Goal: Find specific page/section: Find specific page/section

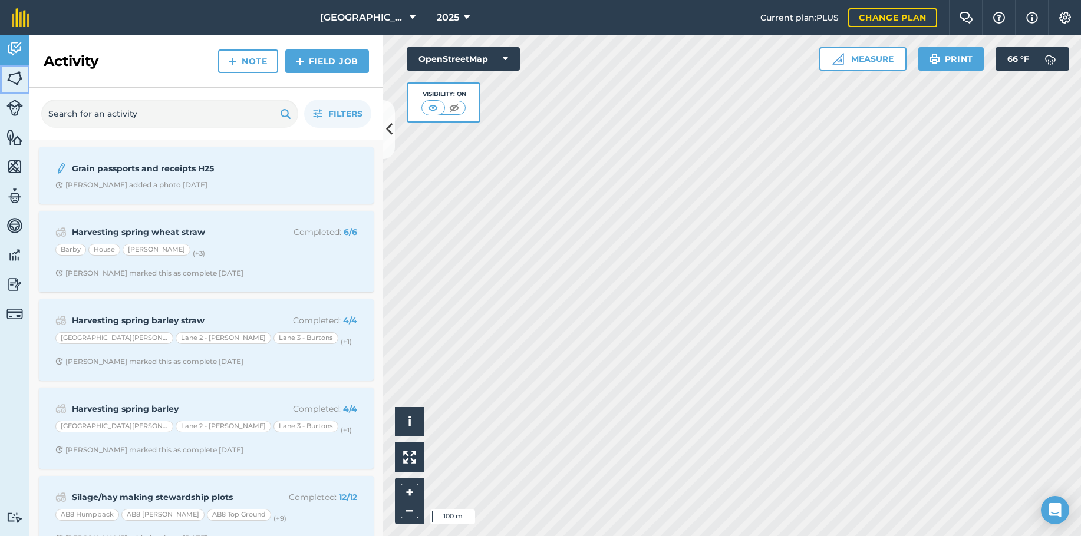
click at [13, 80] on img at bounding box center [14, 79] width 16 height 18
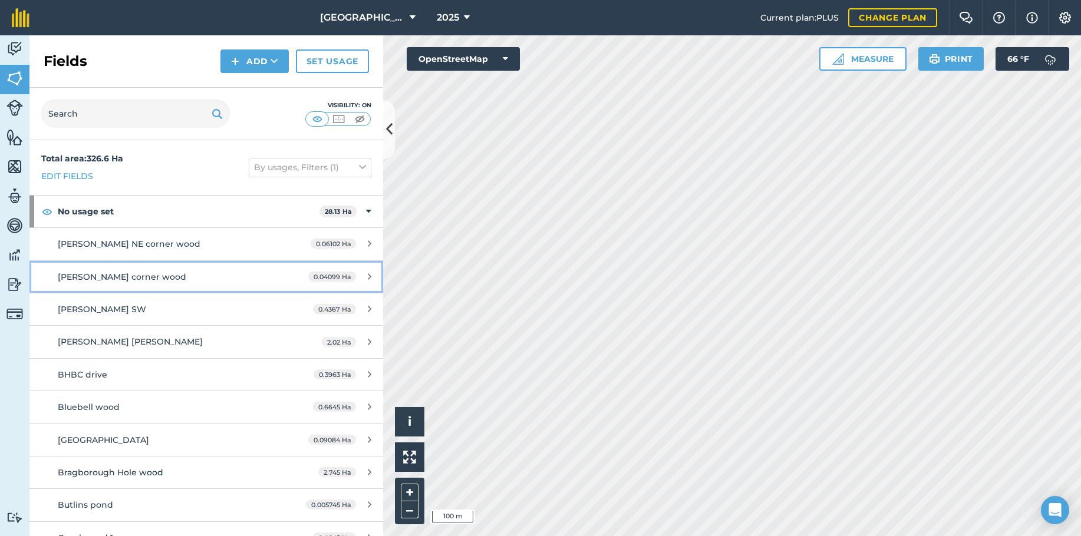
click at [103, 279] on span "[PERSON_NAME] corner wood" at bounding box center [122, 277] width 128 height 11
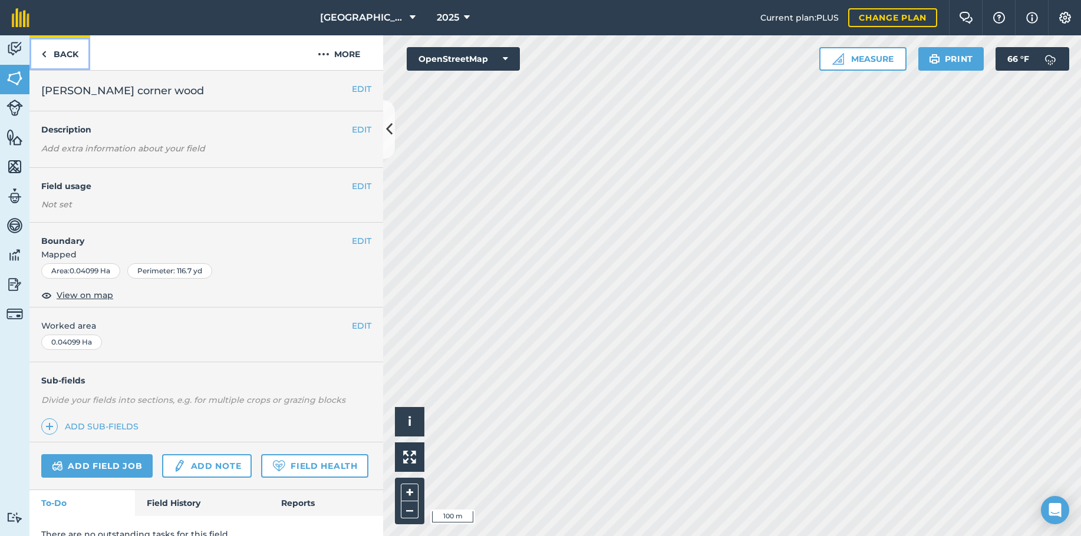
click at [53, 49] on link "Back" at bounding box center [59, 52] width 61 height 35
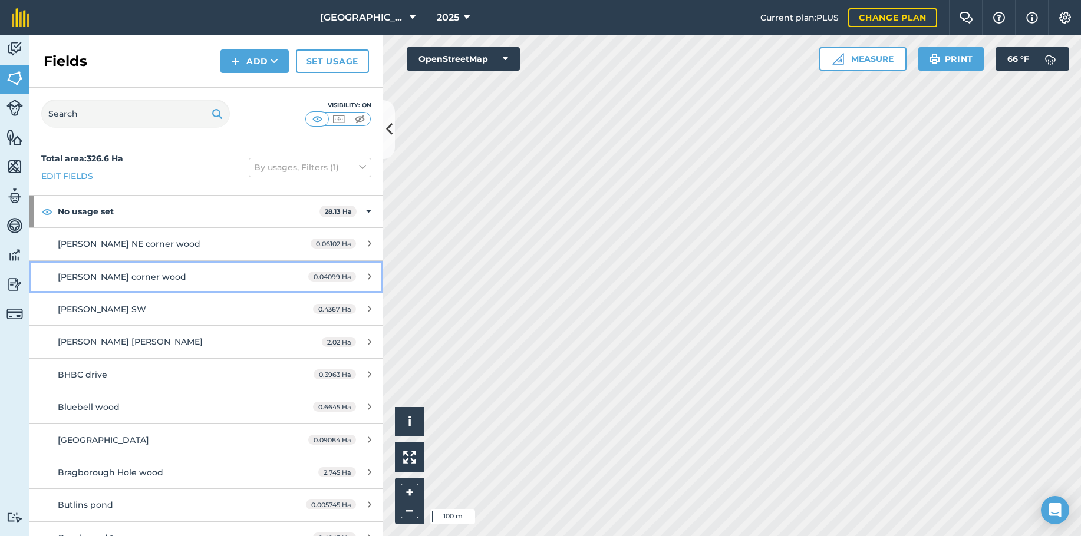
click at [104, 272] on span "[PERSON_NAME] corner wood" at bounding box center [122, 277] width 128 height 11
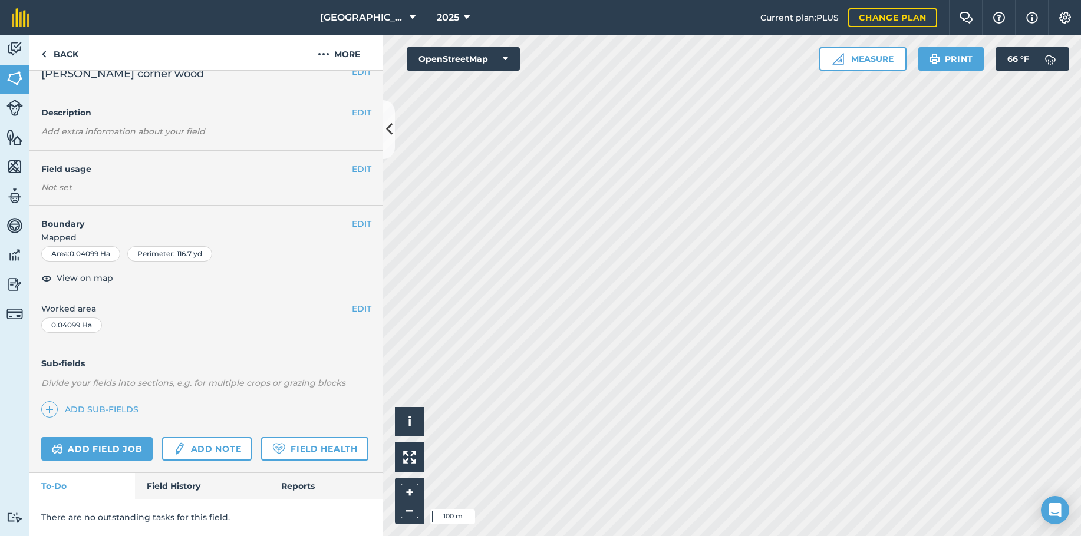
scroll to position [50, 0]
click at [72, 57] on link "Back" at bounding box center [59, 52] width 61 height 35
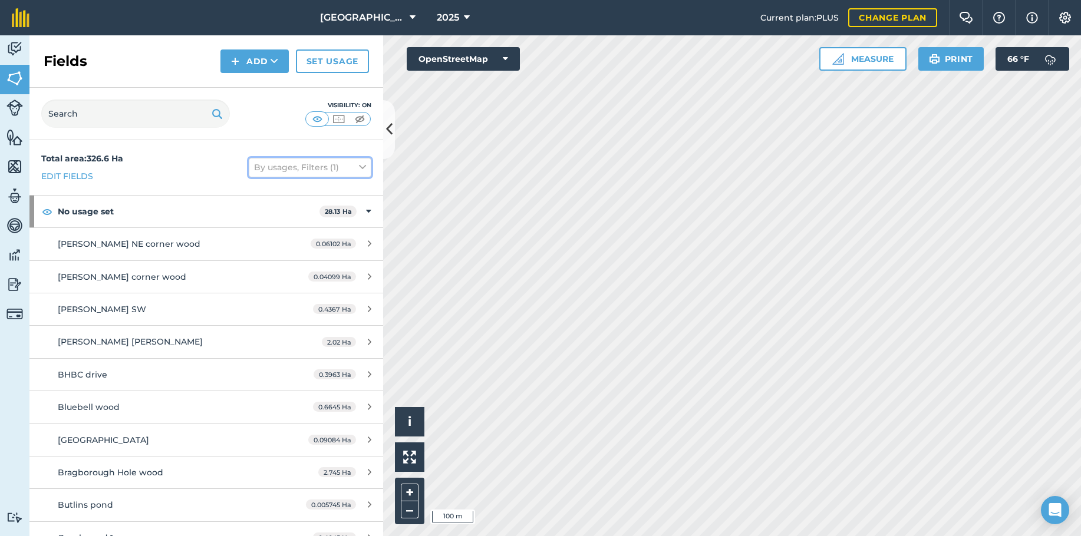
click at [305, 174] on button "By usages, Filters (1)" at bounding box center [310, 167] width 123 height 19
click at [262, 209] on label "A-Z" at bounding box center [310, 210] width 112 height 8
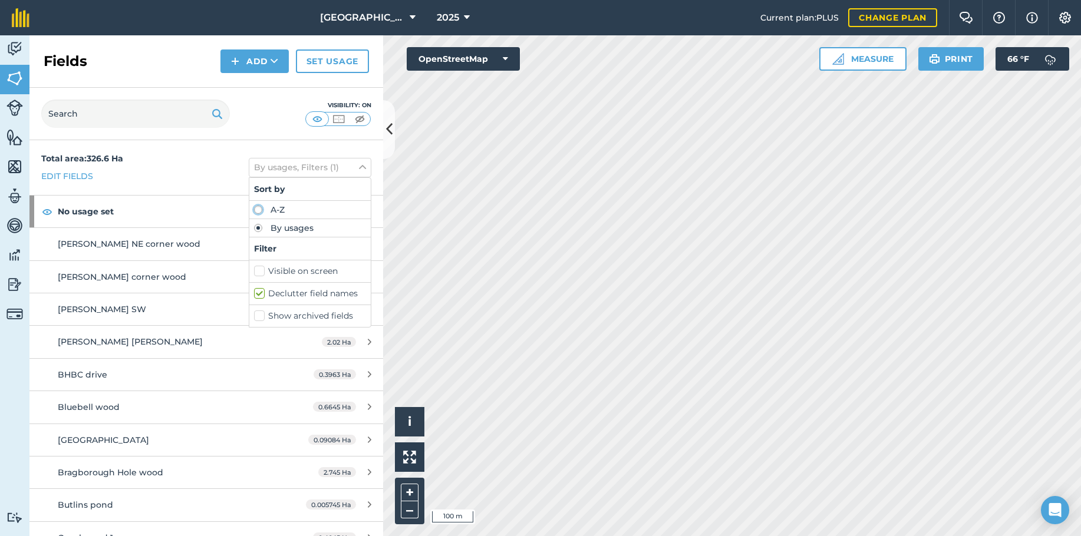
radio input "true"
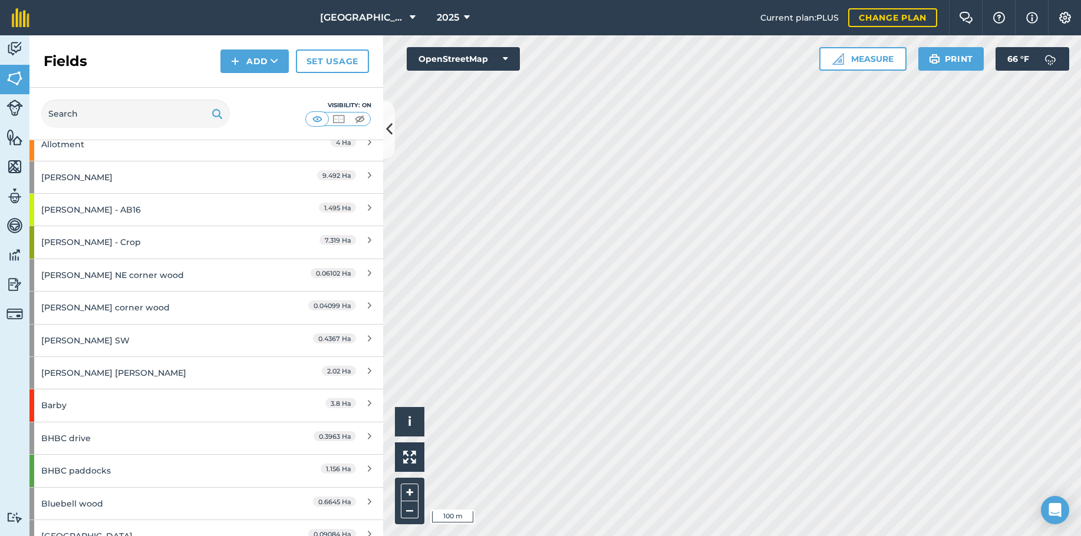
scroll to position [360, 0]
click at [91, 179] on div "[PERSON_NAME]" at bounding box center [155, 178] width 228 height 32
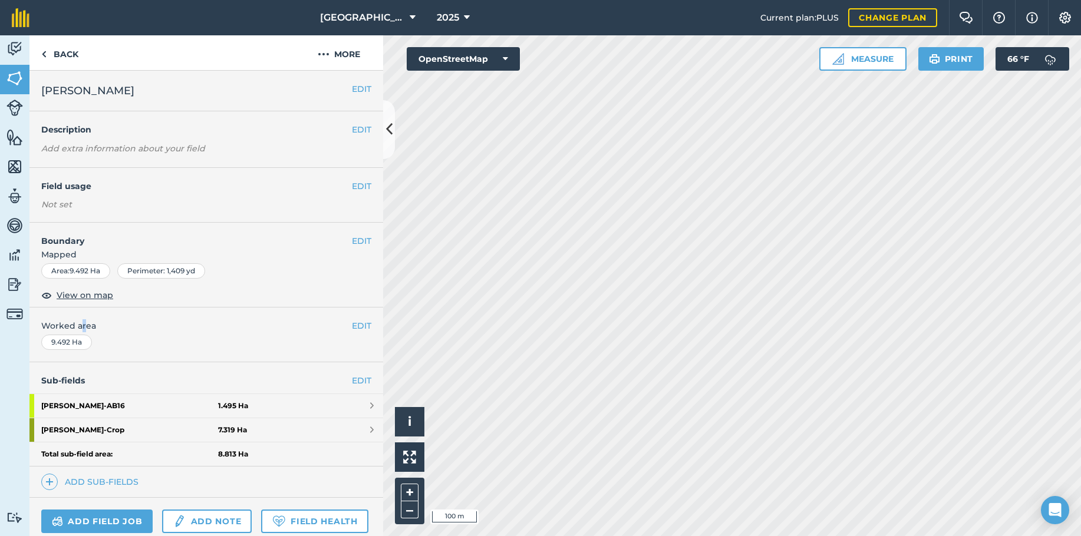
click at [85, 328] on span "Worked area" at bounding box center [206, 325] width 330 height 13
click at [55, 51] on link "Back" at bounding box center [59, 52] width 61 height 35
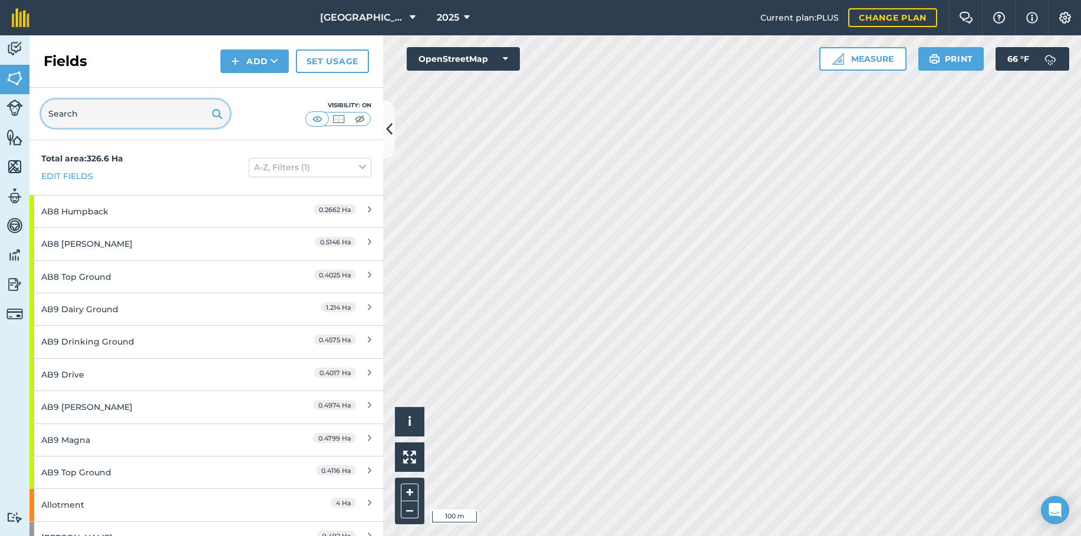
click at [88, 110] on input "text" at bounding box center [135, 114] width 189 height 28
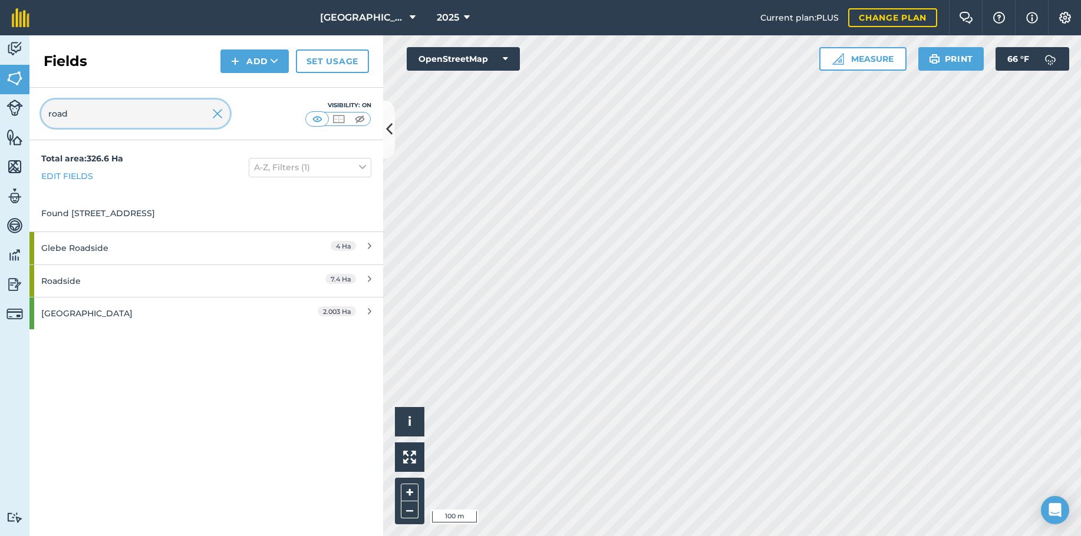
type input "road"
click at [124, 272] on div "Roadside" at bounding box center [155, 281] width 228 height 32
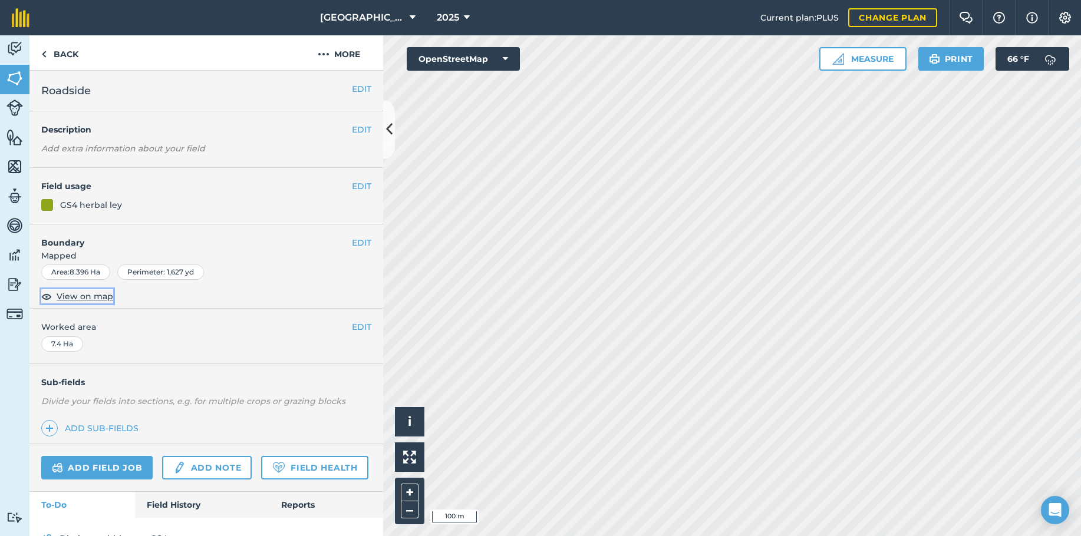
click at [77, 298] on span "View on map" at bounding box center [85, 296] width 57 height 13
click at [67, 52] on link "Back" at bounding box center [59, 52] width 61 height 35
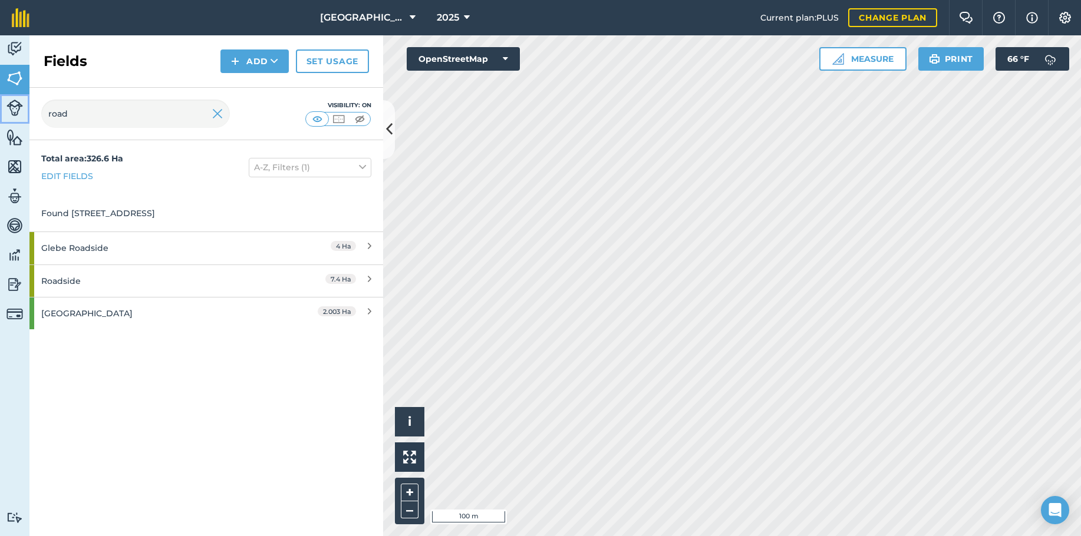
click at [7, 114] on img at bounding box center [14, 108] width 16 height 16
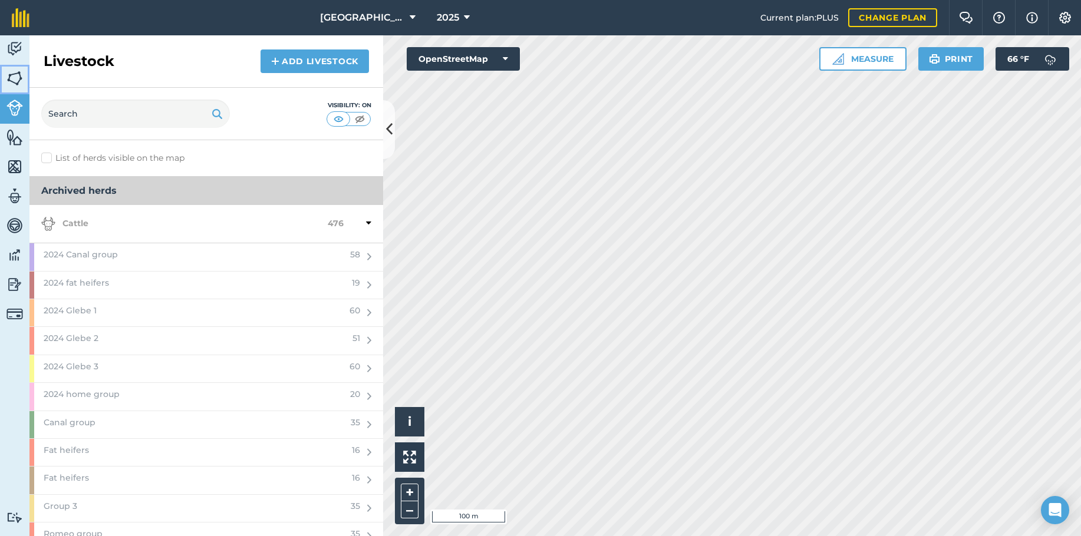
click at [9, 82] on img at bounding box center [14, 79] width 16 height 18
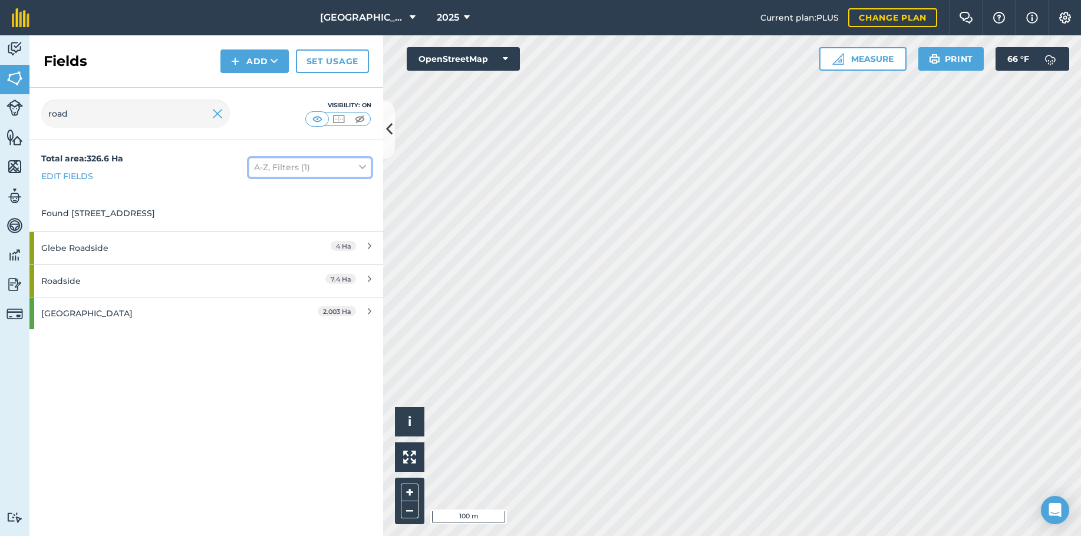
click at [311, 173] on button "A-Z, Filters (1)" at bounding box center [310, 167] width 123 height 19
click at [331, 167] on button "A-Z, Filters (1)" at bounding box center [310, 167] width 123 height 19
click at [220, 111] on img at bounding box center [217, 114] width 11 height 14
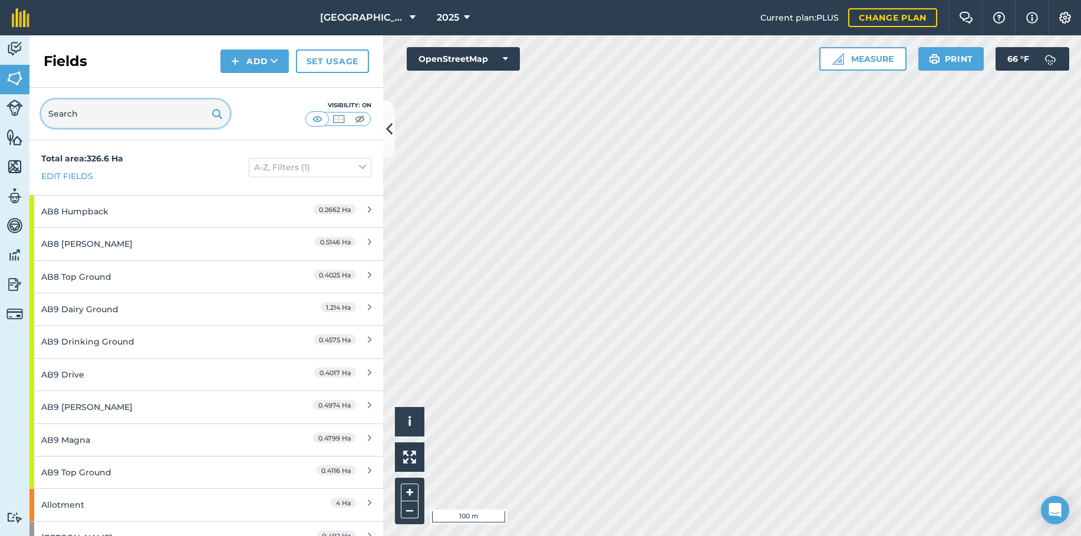
click at [173, 117] on input "text" at bounding box center [135, 114] width 189 height 28
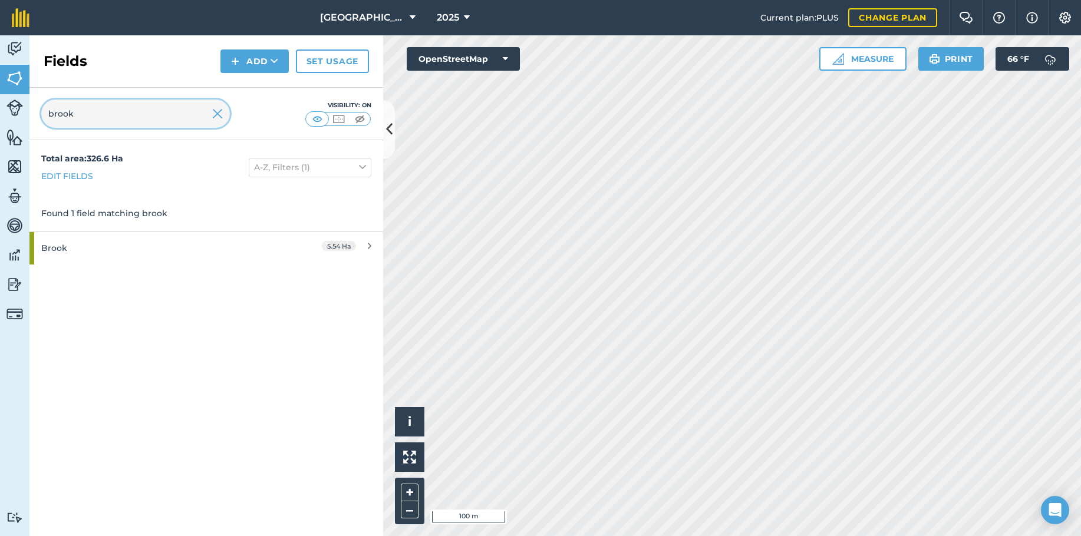
type input "brook"
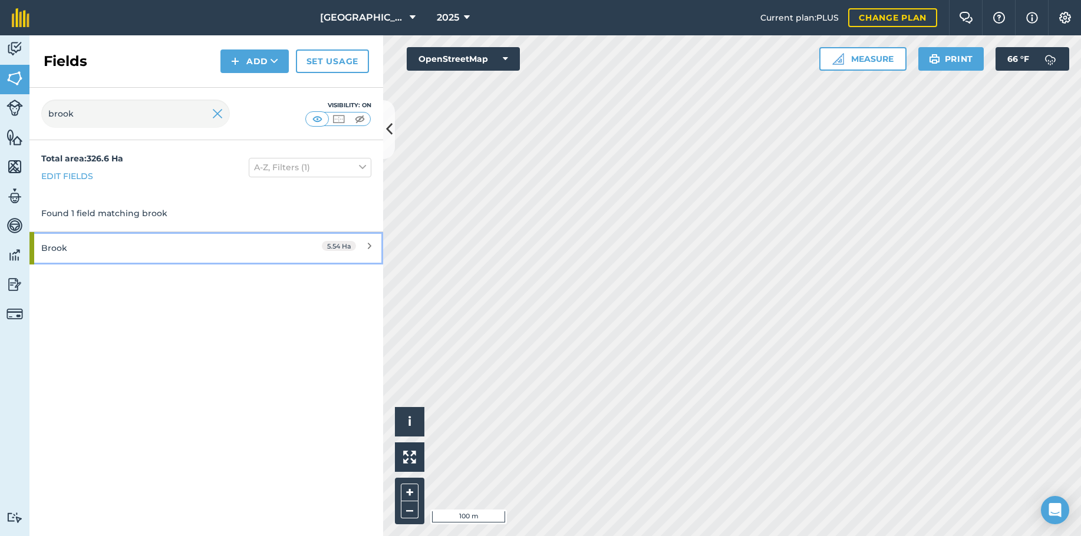
click at [230, 256] on div "Brook" at bounding box center [155, 248] width 228 height 32
